Goal: Information Seeking & Learning: Check status

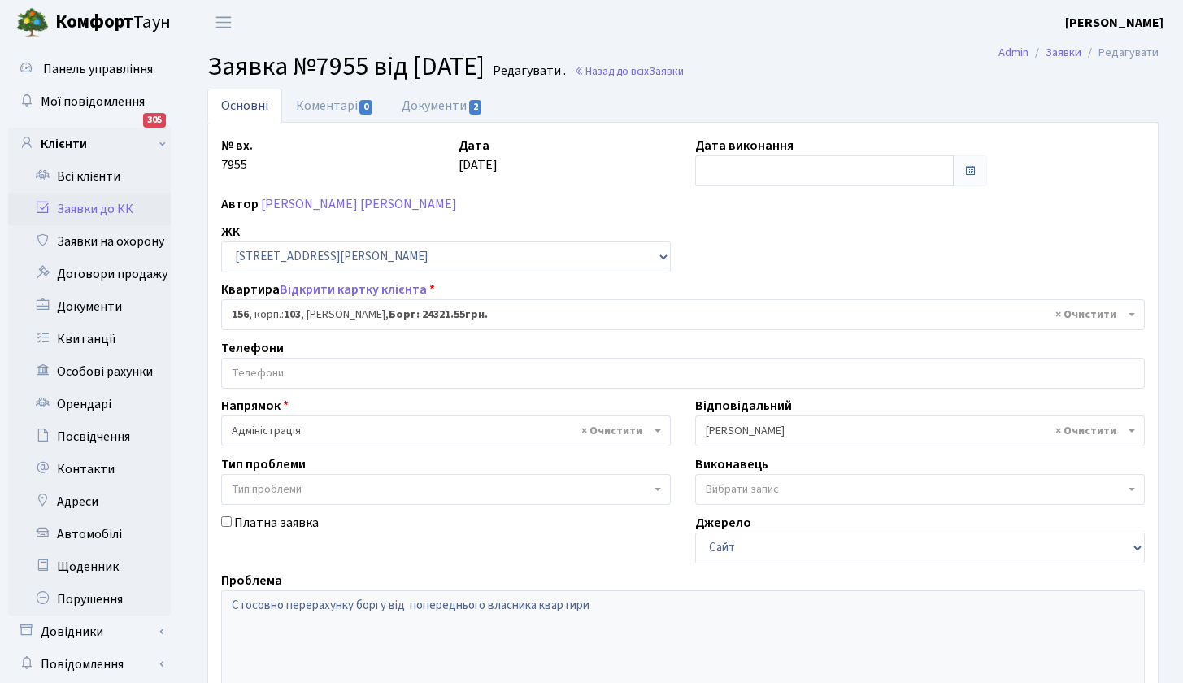
select select "43039"
click at [91, 181] on link "Всі клієнти" at bounding box center [89, 176] width 163 height 33
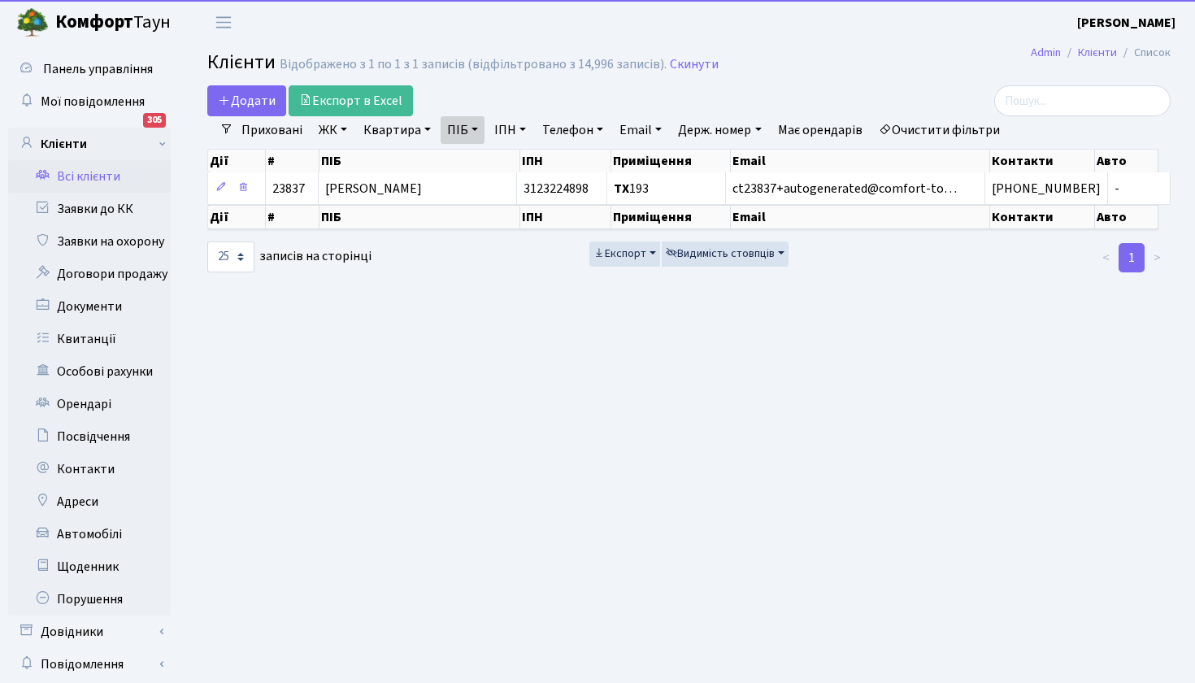
select select "25"
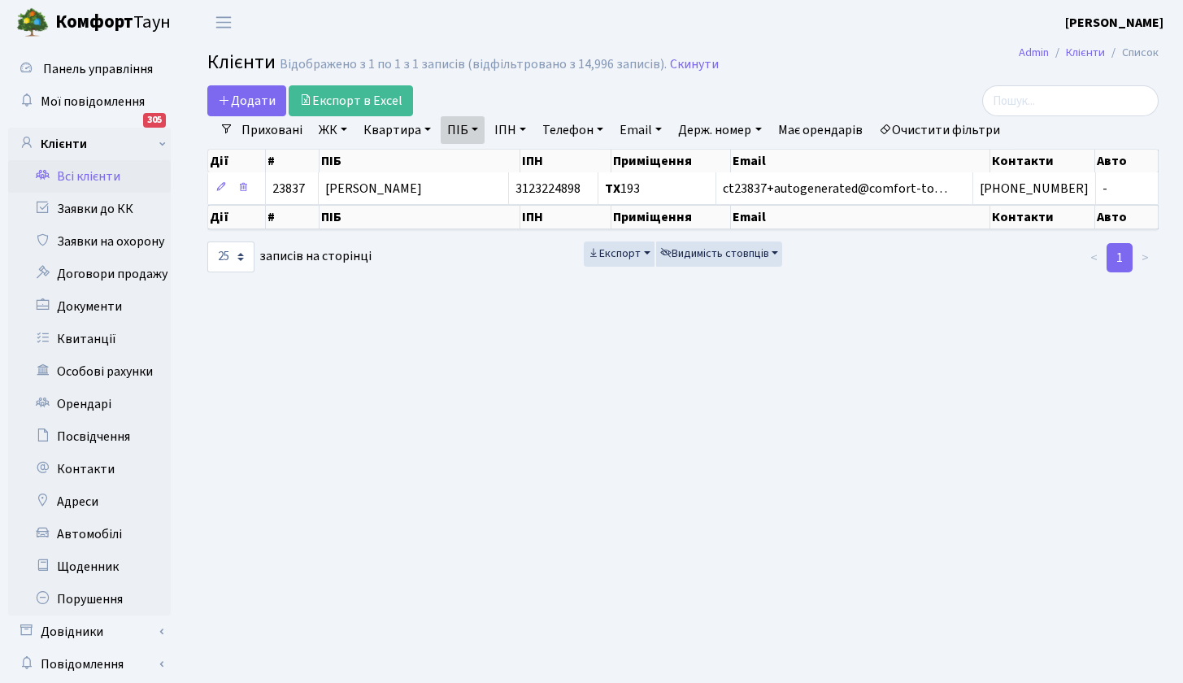
click at [479, 128] on link "ПІБ" at bounding box center [463, 130] width 44 height 28
type input "борох"
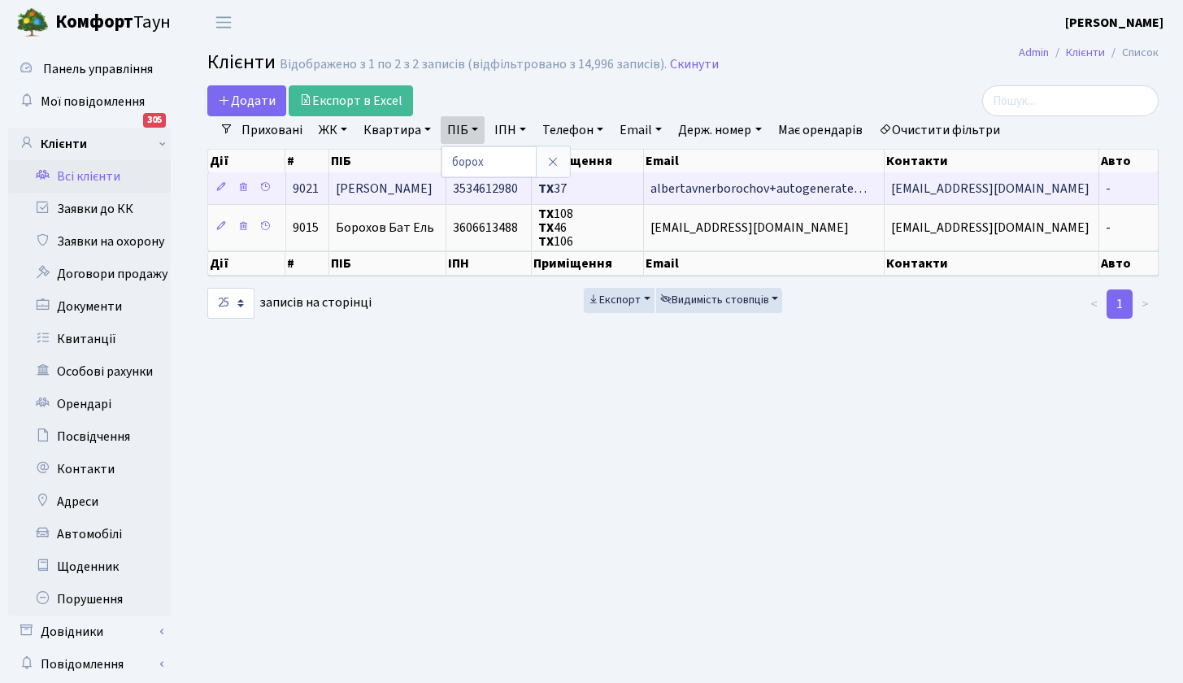
click at [407, 189] on span "Борохов Наталі" at bounding box center [384, 189] width 97 height 18
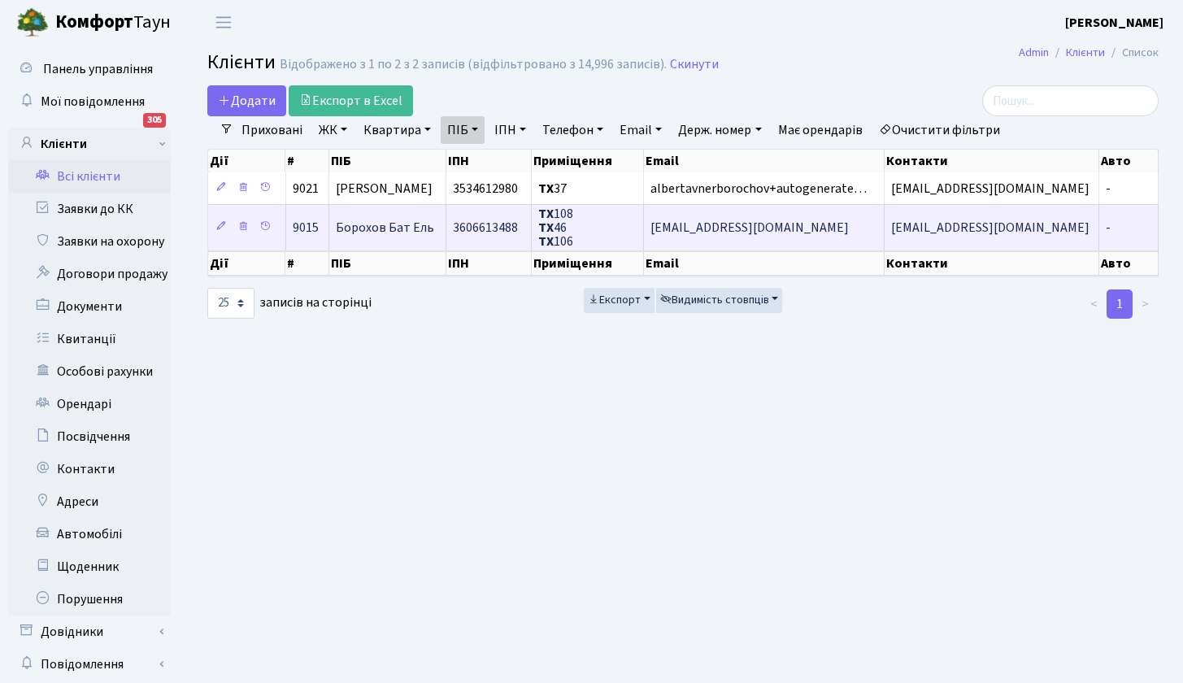
click at [391, 227] on span "Борохов Бат Ель" at bounding box center [385, 228] width 98 height 18
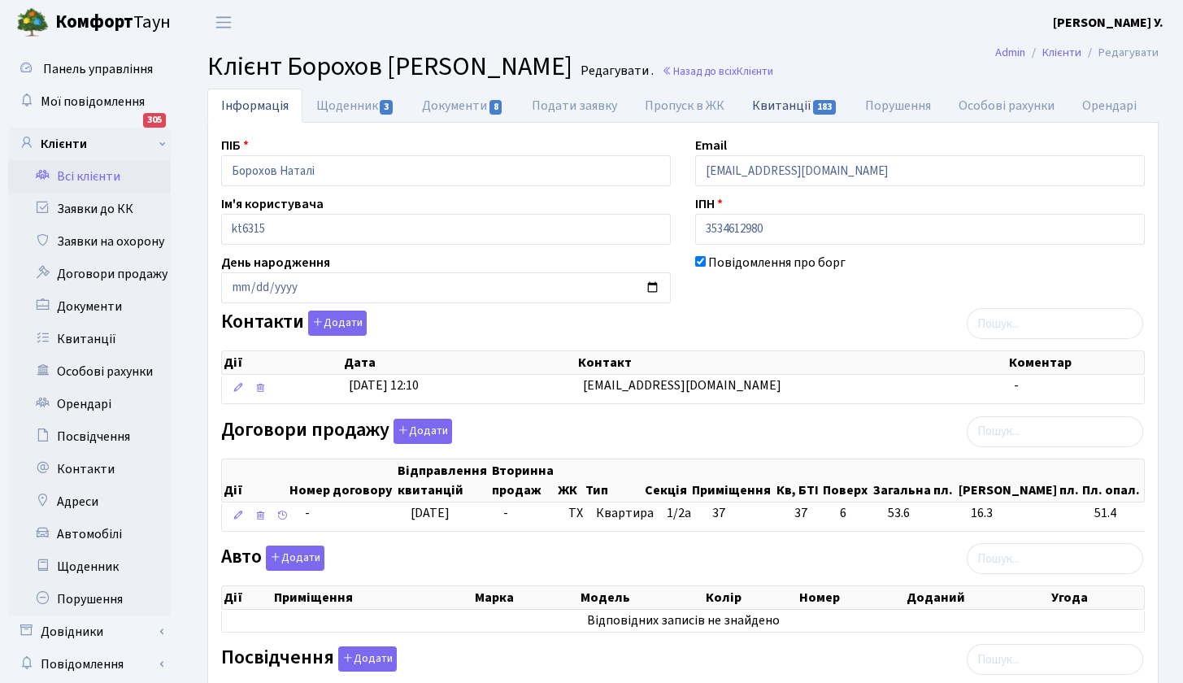
click at [777, 104] on link "Квитанції 183" at bounding box center [794, 105] width 113 height 33
select select "25"
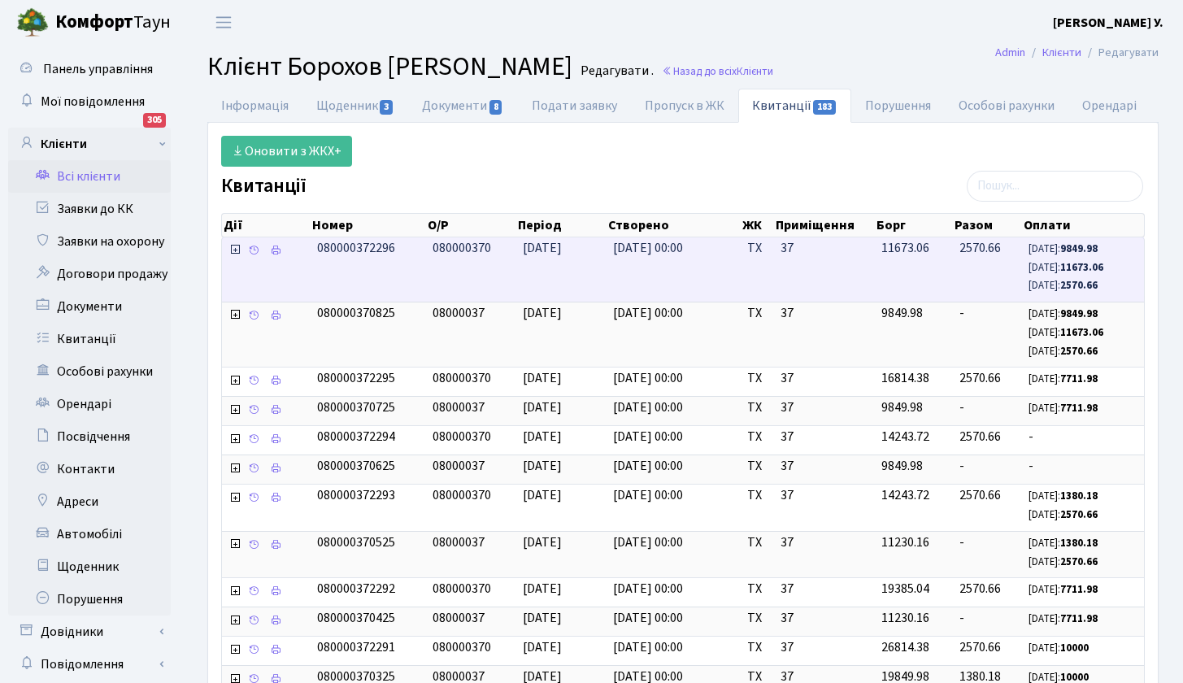
click at [1059, 262] on small "09.09.25: 11673.06" at bounding box center [1066, 267] width 75 height 15
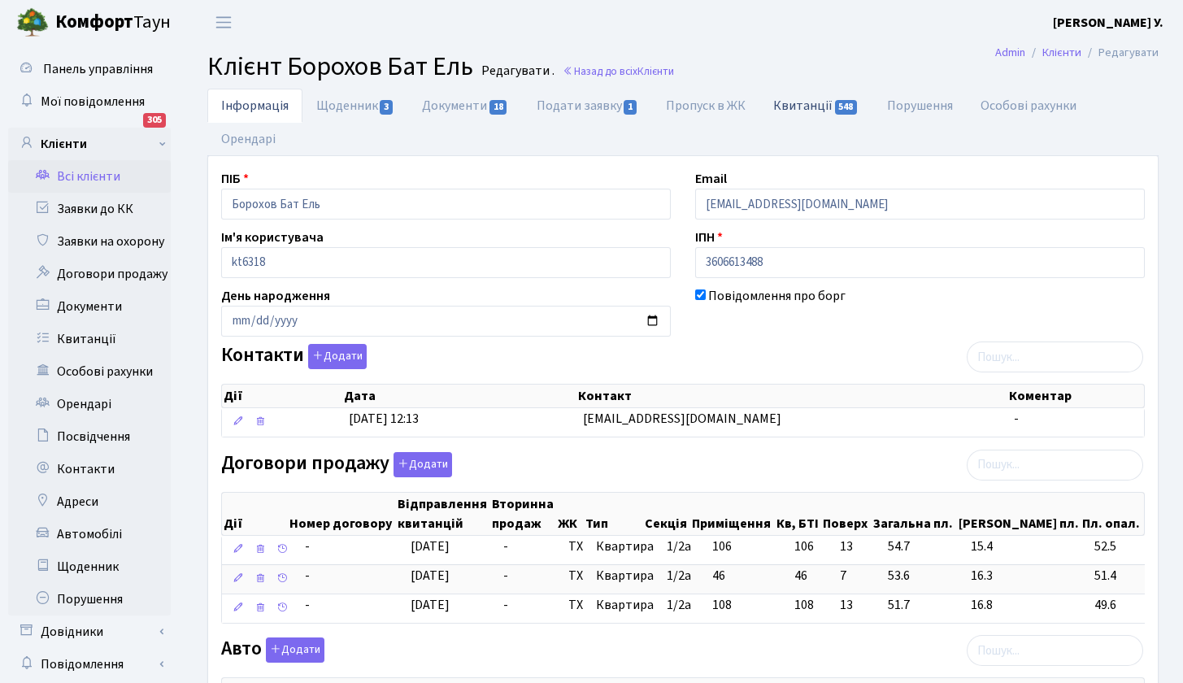
click at [812, 106] on link "Квитанції 548" at bounding box center [816, 105] width 113 height 33
select select "25"
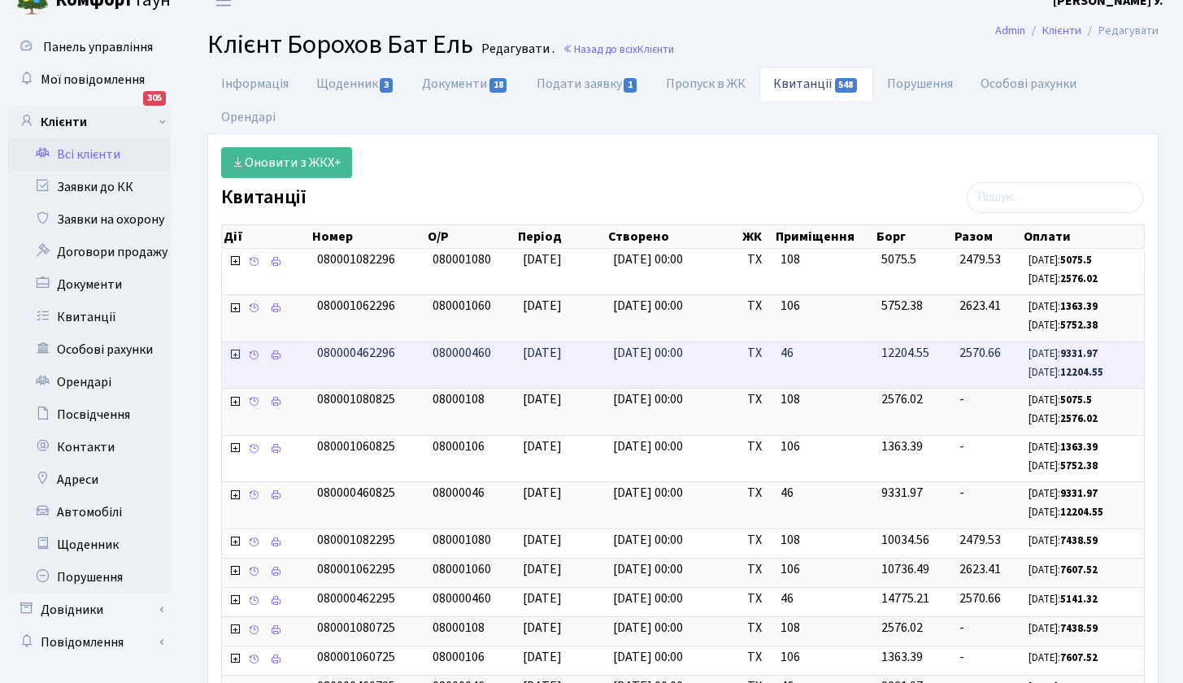
scroll to position [46, 0]
